Goal: Transaction & Acquisition: Purchase product/service

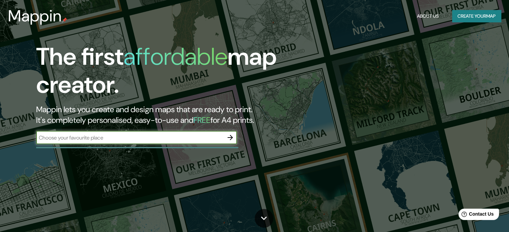
click at [123, 140] on input "text" at bounding box center [129, 138] width 187 height 8
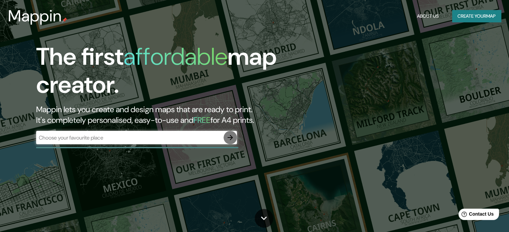
click at [230, 135] on icon "button" at bounding box center [230, 138] width 8 height 8
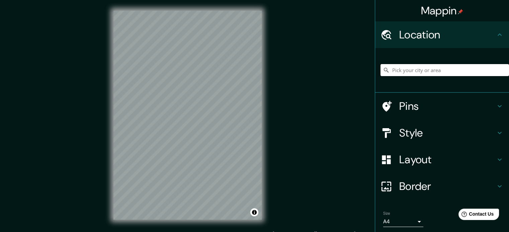
click at [426, 72] on input "Pick your city or area" at bounding box center [444, 70] width 128 height 12
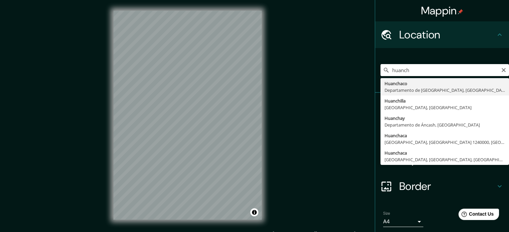
type input "Huanchaco, [GEOGRAPHIC_DATA], [GEOGRAPHIC_DATA]"
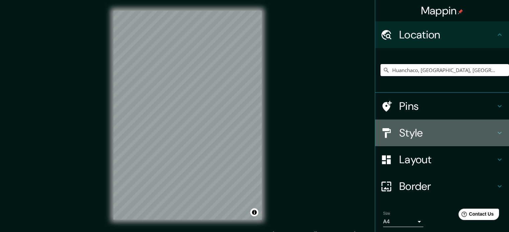
click at [416, 126] on h4 "Style" at bounding box center [447, 132] width 96 height 13
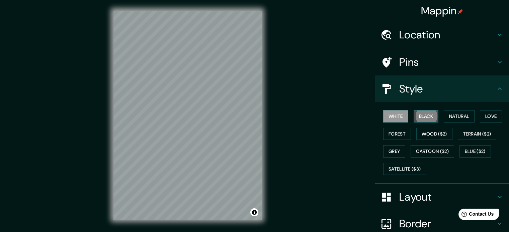
click at [423, 117] on button "Black" at bounding box center [425, 116] width 25 height 12
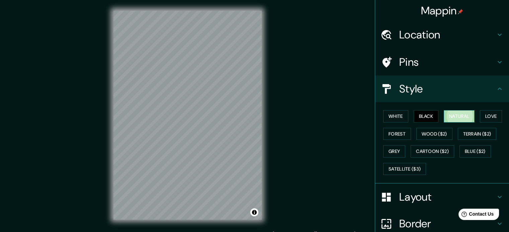
click at [453, 120] on button "Natural" at bounding box center [458, 116] width 31 height 12
click at [439, 133] on button "Wood ($2)" at bounding box center [434, 134] width 36 height 12
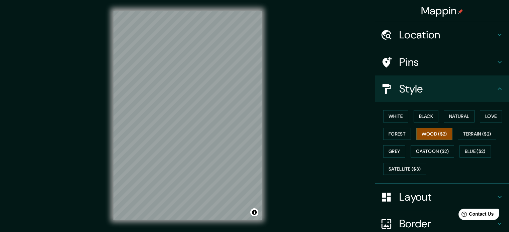
click at [407, 133] on div "White Black Natural Love Forest Wood ($2) Terrain ($2) Grey Cartoon ($2) Blue (…" at bounding box center [444, 143] width 128 height 70
click at [396, 134] on button "Forest" at bounding box center [397, 134] width 28 height 12
click at [389, 147] on button "Grey" at bounding box center [394, 151] width 22 height 12
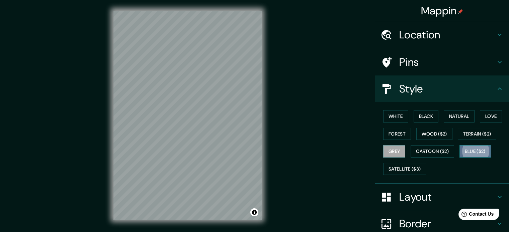
click at [476, 148] on button "Blue ($2)" at bounding box center [474, 151] width 31 height 12
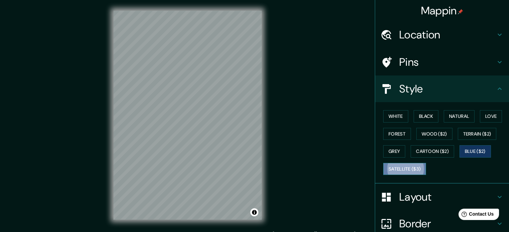
click at [409, 170] on button "Satellite ($3)" at bounding box center [404, 169] width 43 height 12
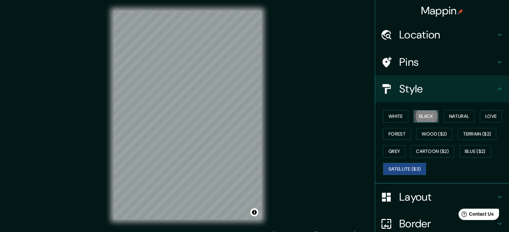
click at [425, 118] on button "Black" at bounding box center [425, 116] width 25 height 12
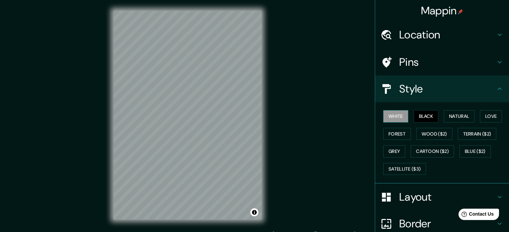
click at [392, 115] on button "White" at bounding box center [395, 116] width 25 height 12
click at [456, 115] on button "Natural" at bounding box center [458, 116] width 31 height 12
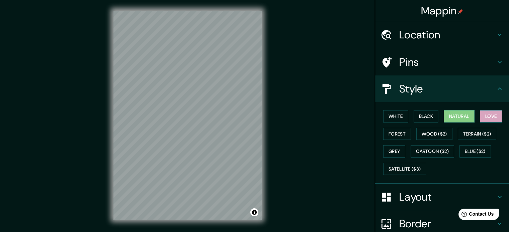
click at [489, 113] on button "Love" at bounding box center [490, 116] width 22 height 12
click at [401, 113] on button "White" at bounding box center [395, 116] width 25 height 12
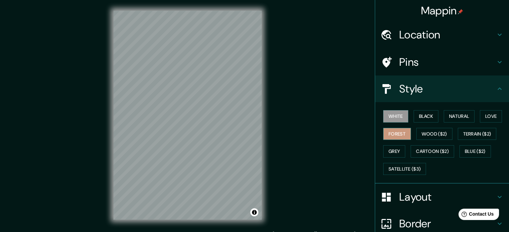
click at [391, 138] on button "Forest" at bounding box center [397, 134] width 28 height 12
click at [391, 151] on button "Grey" at bounding box center [394, 151] width 22 height 12
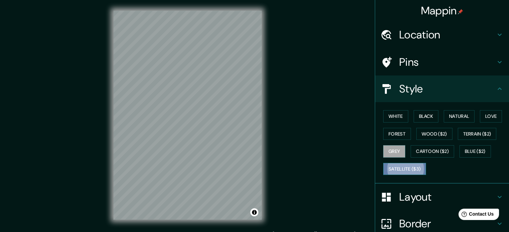
click at [395, 165] on button "Satellite ($3)" at bounding box center [404, 169] width 43 height 12
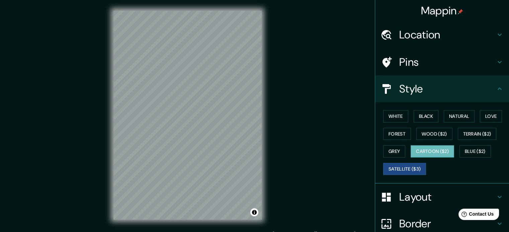
click at [436, 147] on button "Cartoon ($2)" at bounding box center [431, 151] width 43 height 12
click at [481, 135] on button "Terrain ($2)" at bounding box center [476, 134] width 39 height 12
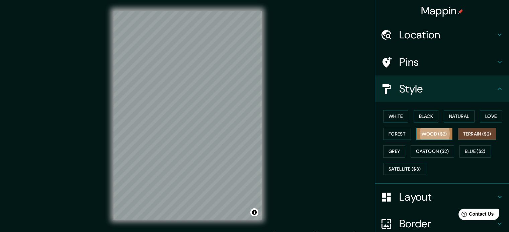
click at [437, 129] on button "Wood ($2)" at bounding box center [434, 134] width 36 height 12
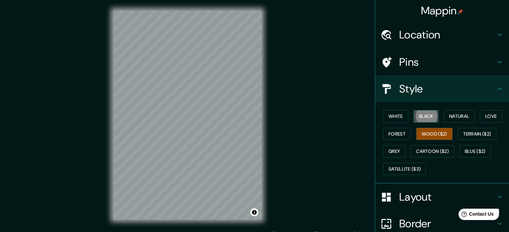
click at [430, 121] on button "Black" at bounding box center [425, 116] width 25 height 12
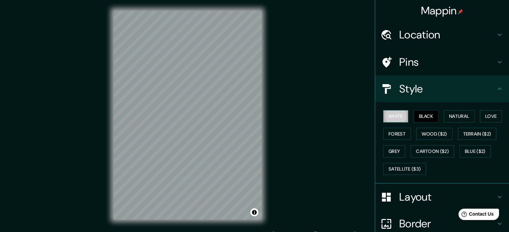
click at [396, 115] on button "White" at bounding box center [395, 116] width 25 height 12
click at [448, 124] on div "White Black Natural Love Forest Wood ($2) Terrain ($2) Grey Cartoon ($2) Blue (…" at bounding box center [444, 143] width 128 height 70
click at [455, 119] on button "Natural" at bounding box center [458, 116] width 31 height 12
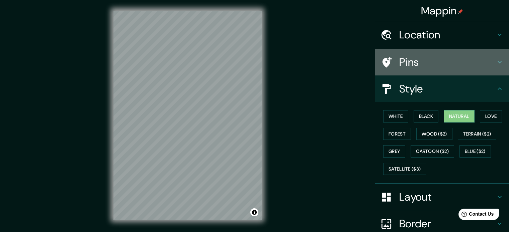
click at [452, 55] on div "Pins" at bounding box center [442, 62] width 134 height 27
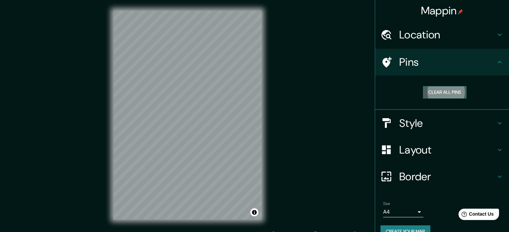
click at [444, 88] on button "Clear all pins" at bounding box center [444, 92] width 43 height 12
click at [437, 91] on button "Clear all pins" at bounding box center [444, 92] width 43 height 12
click at [211, 76] on div at bounding box center [212, 77] width 5 height 5
click at [445, 91] on button "Clear all pins" at bounding box center [444, 92] width 43 height 12
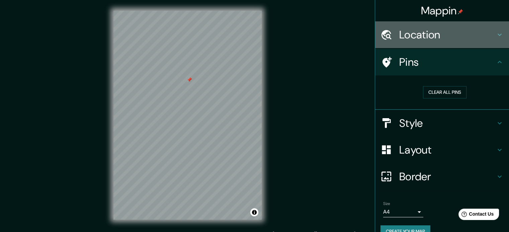
click at [410, 39] on h4 "Location" at bounding box center [447, 34] width 96 height 13
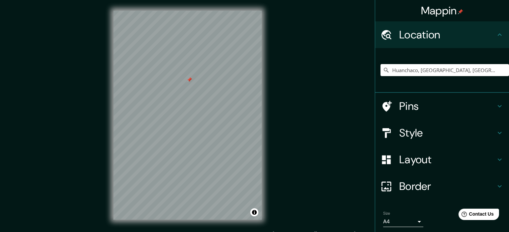
click at [495, 33] on icon at bounding box center [499, 35] width 8 height 8
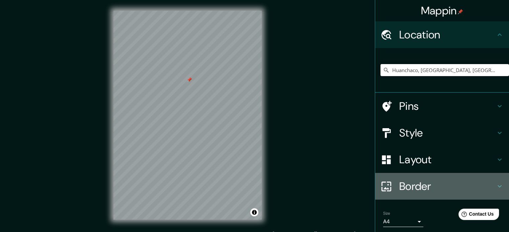
click at [435, 184] on h4 "Border" at bounding box center [447, 186] width 96 height 13
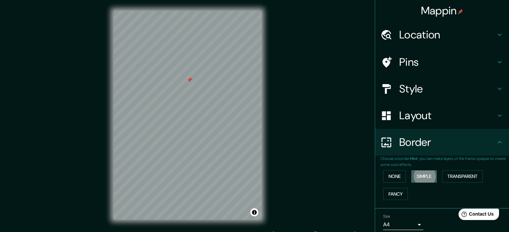
click at [415, 175] on button "Simple" at bounding box center [423, 177] width 25 height 12
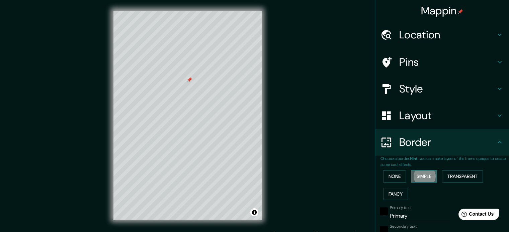
click at [411, 175] on button "Simple" at bounding box center [423, 177] width 25 height 12
type input "177"
type input "35"
click at [396, 176] on button "None" at bounding box center [394, 177] width 23 height 12
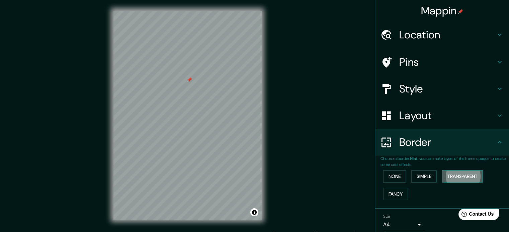
click at [471, 176] on button "Transparent" at bounding box center [462, 177] width 41 height 12
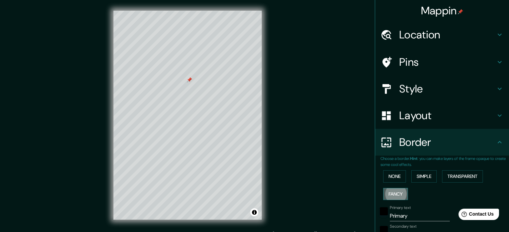
click at [399, 191] on button "Fancy" at bounding box center [395, 194] width 25 height 12
click at [397, 179] on button "None" at bounding box center [394, 177] width 23 height 12
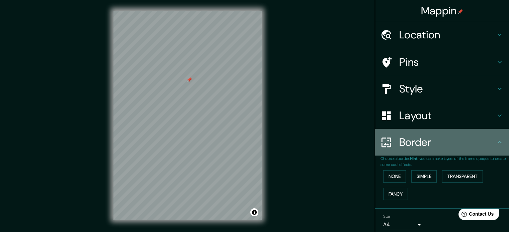
click at [408, 139] on h4 "Border" at bounding box center [447, 142] width 96 height 13
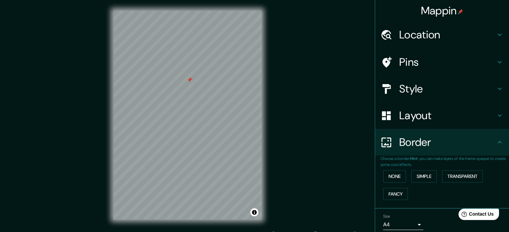
click at [408, 141] on h4 "Border" at bounding box center [447, 142] width 96 height 13
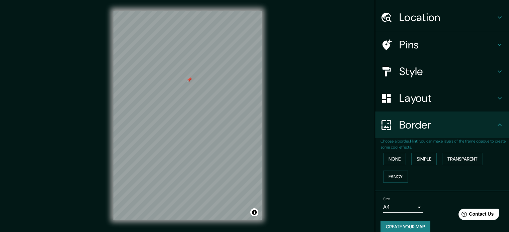
scroll to position [25, 0]
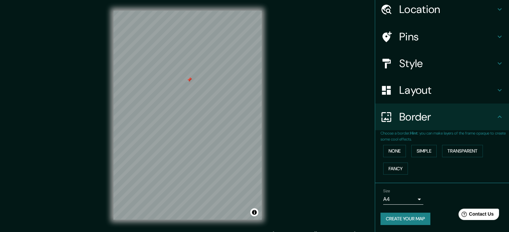
click at [403, 199] on body "Mappin Location [GEOGRAPHIC_DATA], [GEOGRAPHIC_DATA], [GEOGRAPHIC_DATA] Pins St…" at bounding box center [254, 116] width 509 height 232
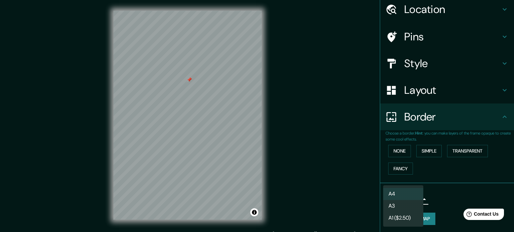
click at [305, 153] on div at bounding box center [257, 116] width 514 height 232
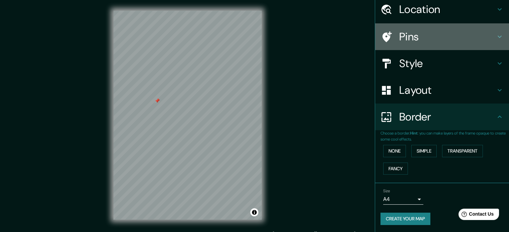
click at [424, 39] on h4 "Pins" at bounding box center [447, 36] width 96 height 13
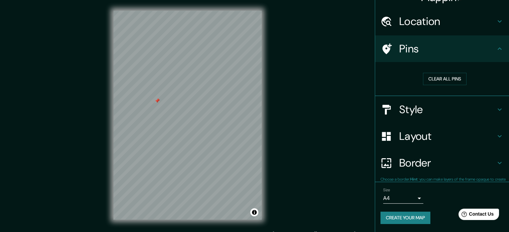
scroll to position [13, 0]
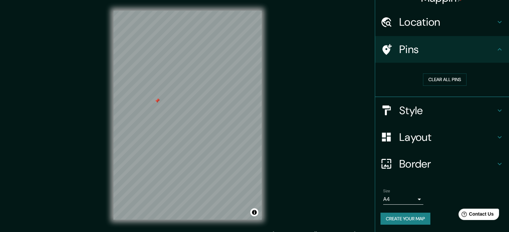
click at [409, 143] on h4 "Layout" at bounding box center [447, 137] width 96 height 13
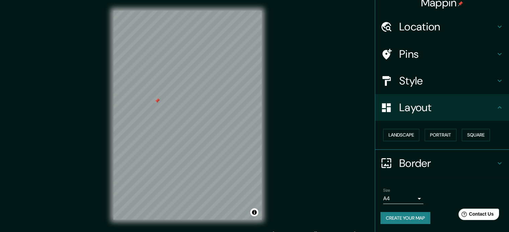
scroll to position [7, 0]
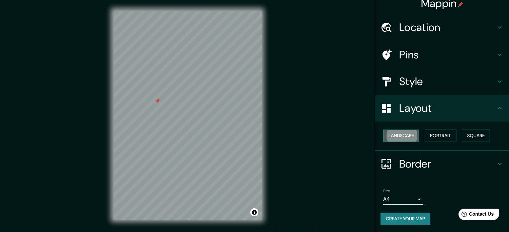
click at [406, 133] on button "Landscape" at bounding box center [401, 136] width 36 height 12
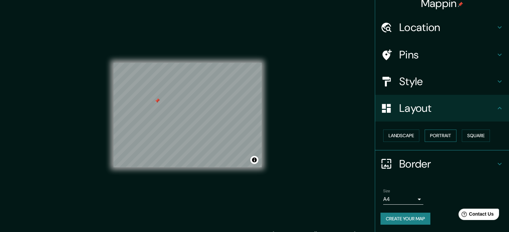
click at [428, 130] on button "Portrait" at bounding box center [440, 136] width 32 height 12
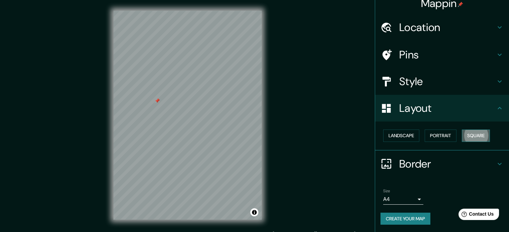
click at [472, 137] on button "Square" at bounding box center [475, 136] width 28 height 12
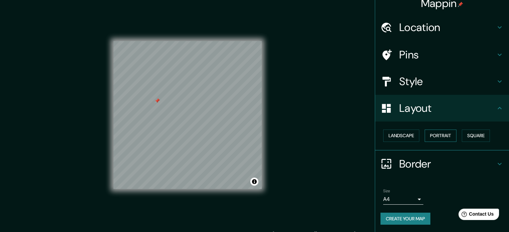
click at [445, 137] on button "Portrait" at bounding box center [440, 136] width 32 height 12
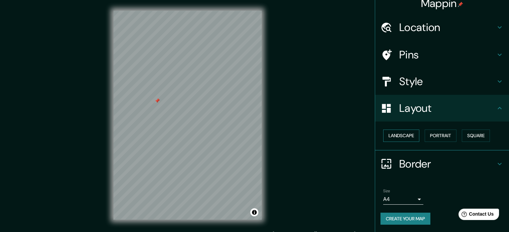
click at [404, 135] on button "Landscape" at bounding box center [401, 136] width 36 height 12
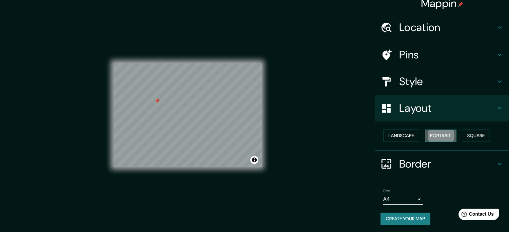
click at [431, 135] on button "Portrait" at bounding box center [440, 136] width 32 height 12
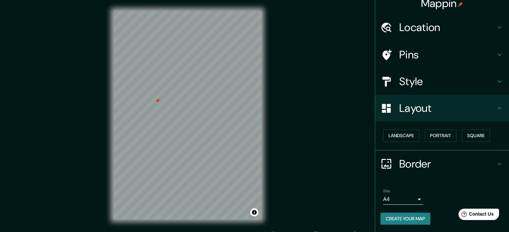
click at [409, 52] on h4 "Pins" at bounding box center [447, 54] width 96 height 13
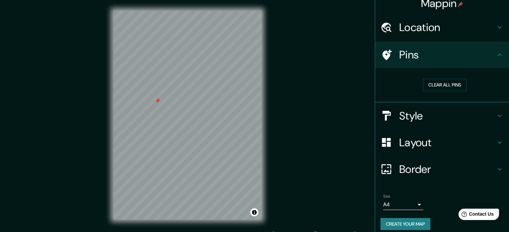
click at [435, 26] on h4 "Location" at bounding box center [447, 27] width 96 height 13
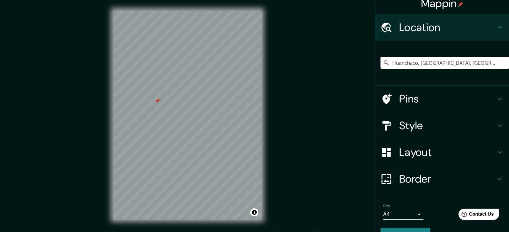
click at [420, 99] on h4 "Pins" at bounding box center [447, 98] width 96 height 13
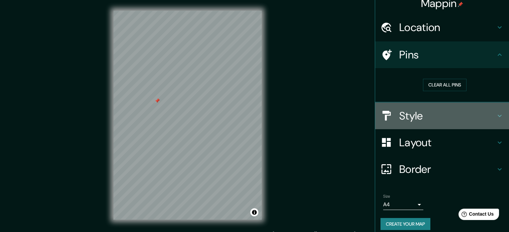
click at [419, 116] on h4 "Style" at bounding box center [447, 115] width 96 height 13
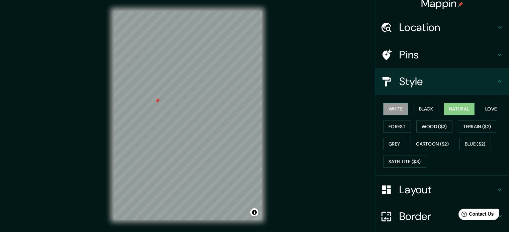
click at [389, 107] on button "White" at bounding box center [395, 109] width 25 height 12
click at [422, 107] on button "Black" at bounding box center [425, 109] width 25 height 12
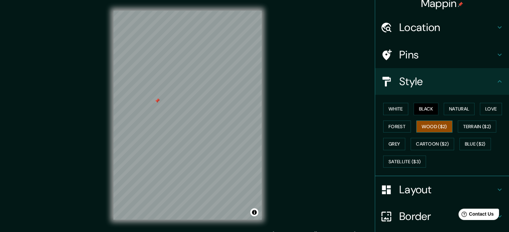
click at [425, 127] on button "Wood ($2)" at bounding box center [434, 127] width 36 height 12
